Goal: Check status: Check status

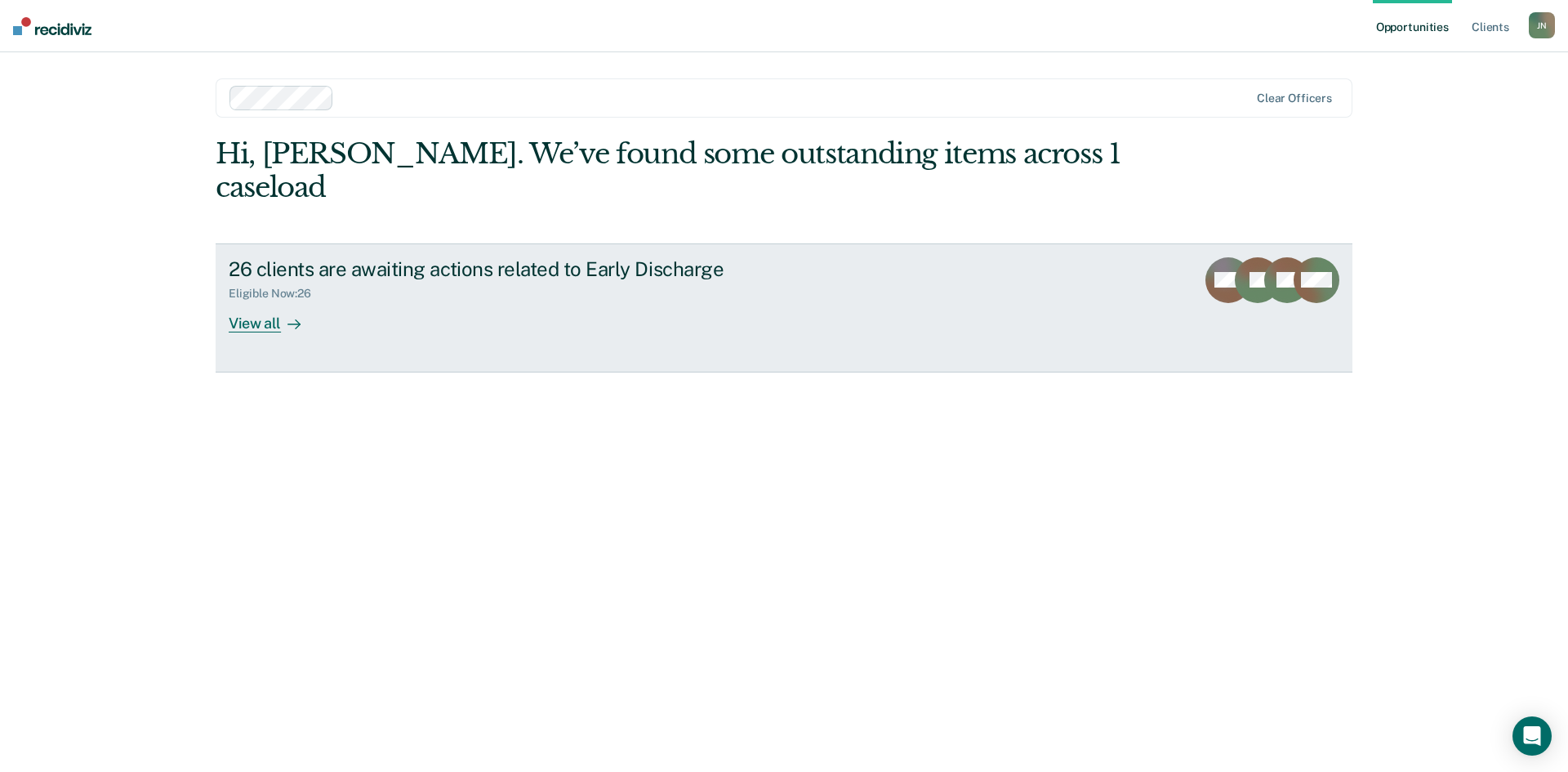
click at [258, 300] on div "View all" at bounding box center [274, 316] width 92 height 32
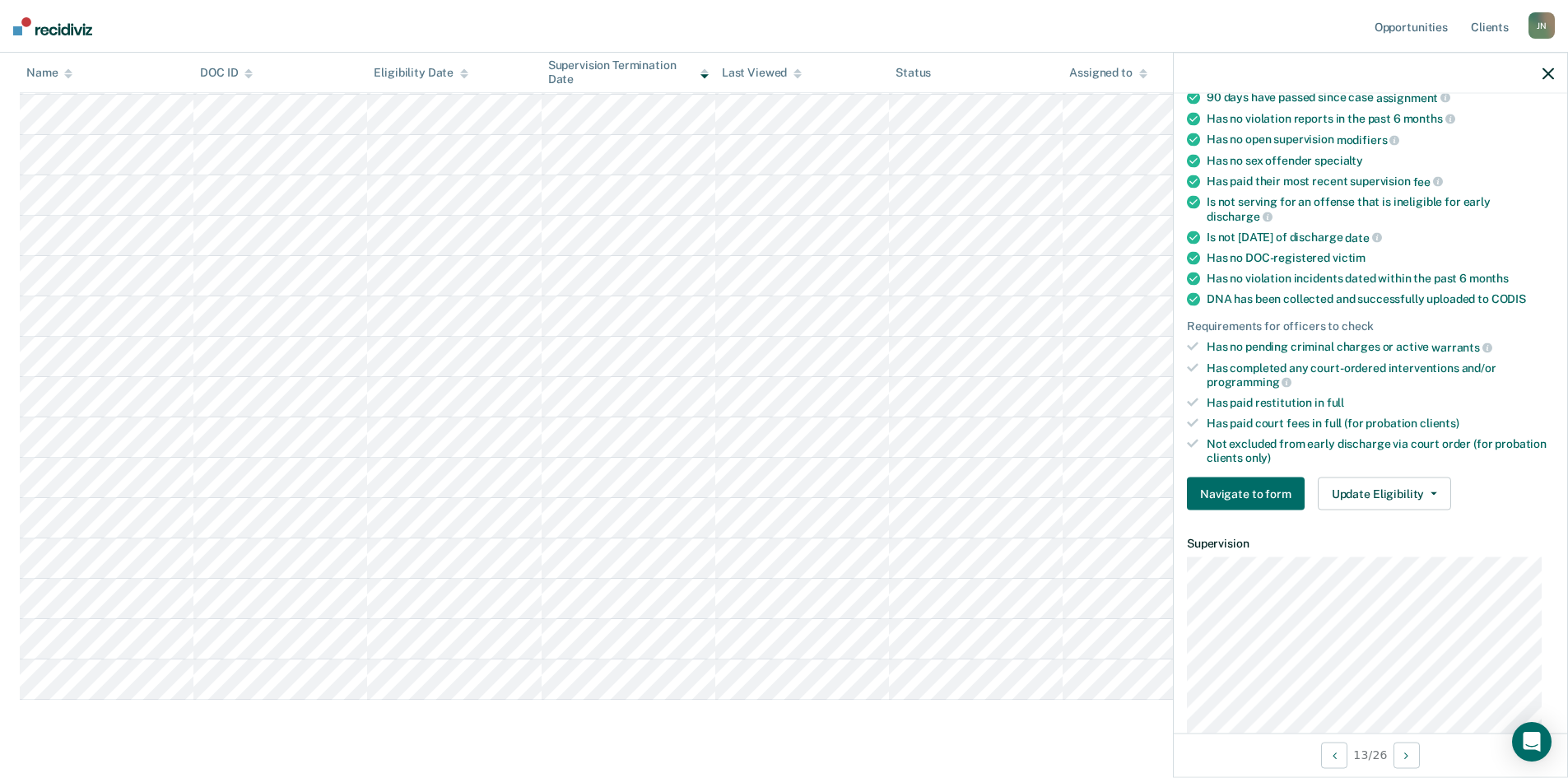
scroll to position [201, 0]
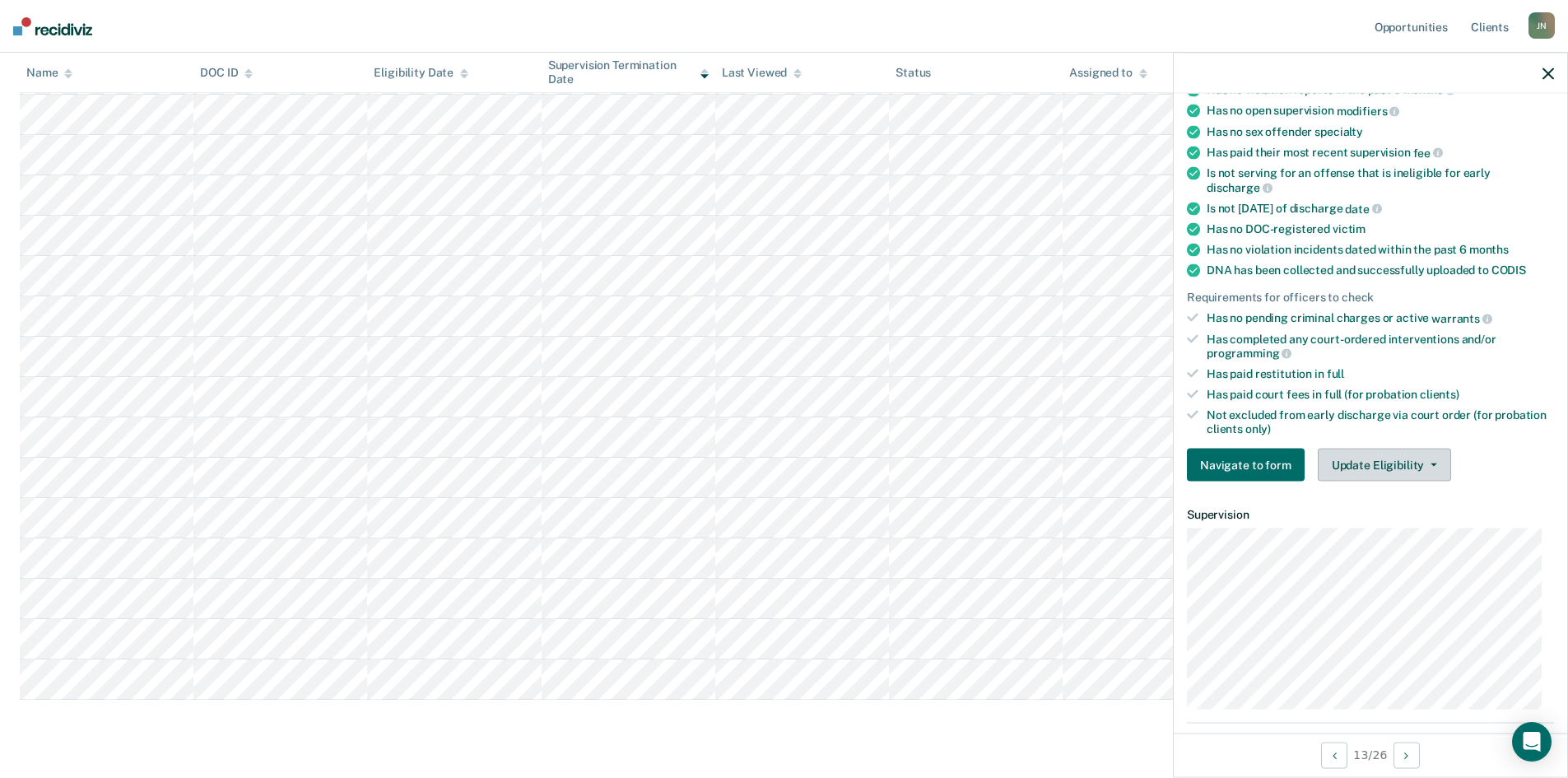
click at [1436, 465] on button "Update Eligibility" at bounding box center [1384, 465] width 133 height 33
click at [1548, 69] on icon "button" at bounding box center [1548, 73] width 12 height 12
